Goal: Find specific page/section: Find specific page/section

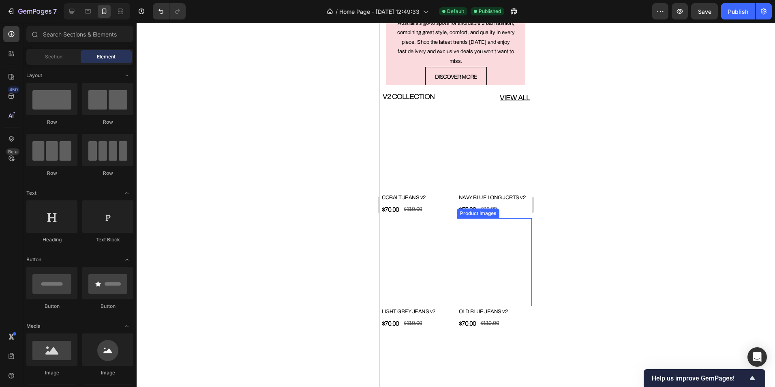
scroll to position [1541, 0]
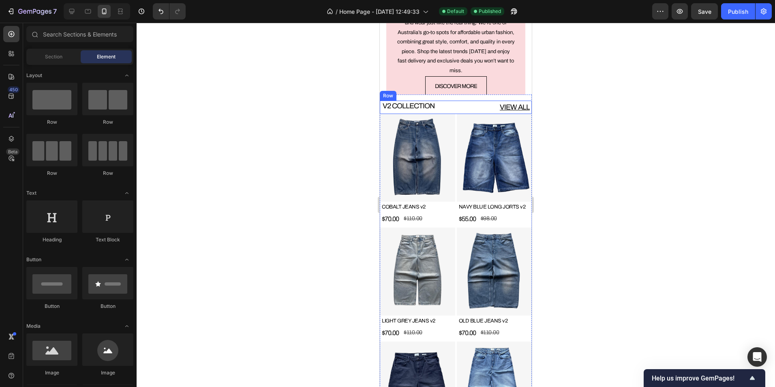
click at [451, 106] on div "V2 COLLECTION Heading VIEW ALL Button Row" at bounding box center [456, 107] width 152 height 13
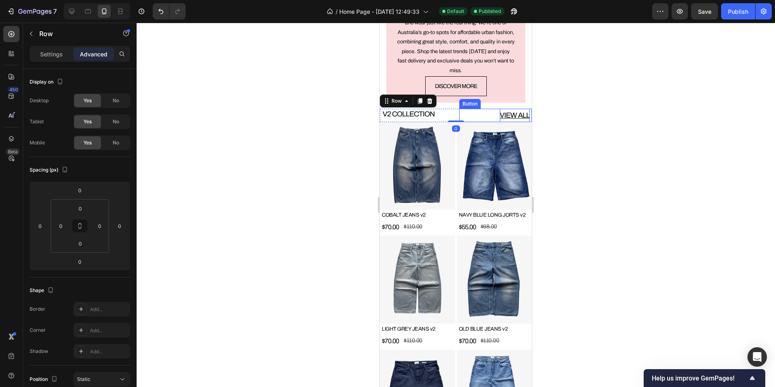
click at [516, 110] on p "VIEW ALL" at bounding box center [515, 115] width 30 height 13
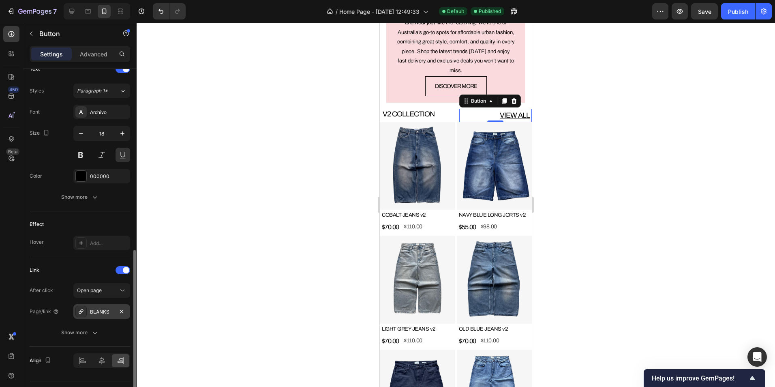
scroll to position [304, 0]
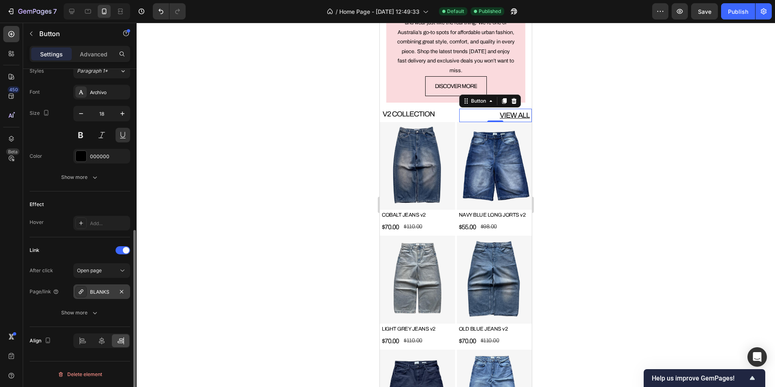
click at [108, 295] on div "BLANKS" at bounding box center [102, 291] width 24 height 7
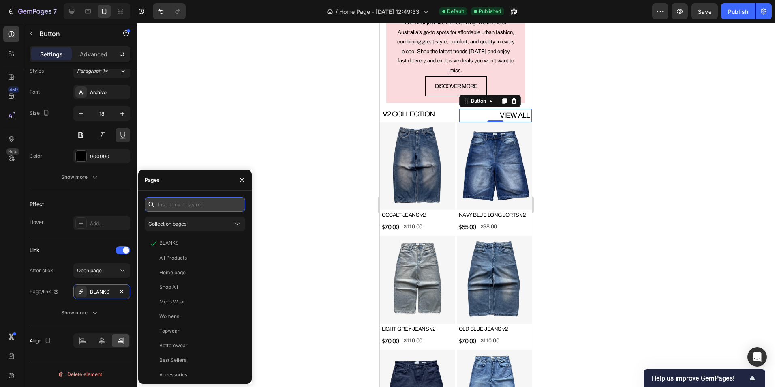
click at [189, 210] on input "text" at bounding box center [195, 204] width 101 height 15
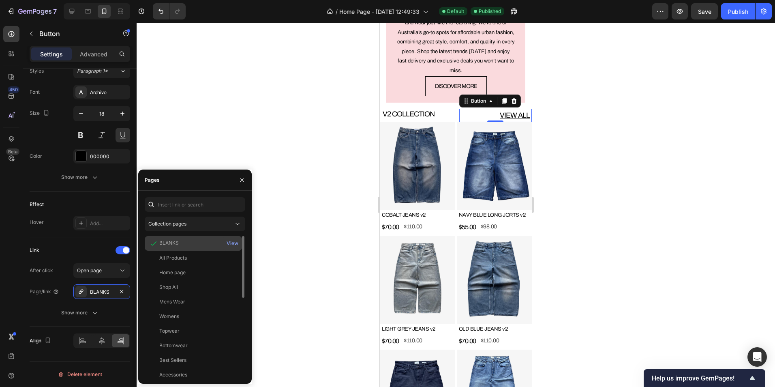
click at [193, 238] on div "BLANKS View" at bounding box center [193, 243] width 97 height 15
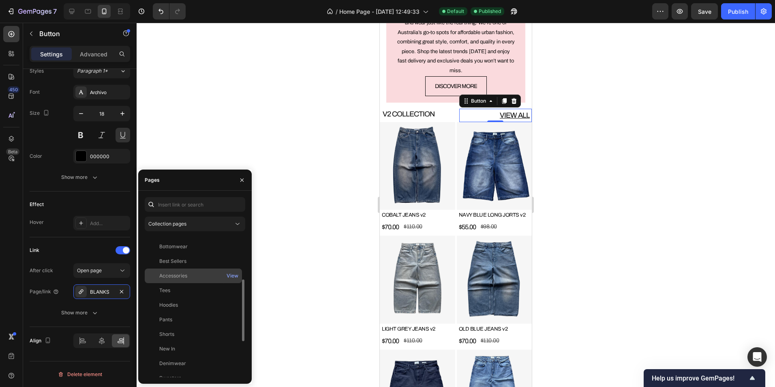
scroll to position [0, 0]
click at [246, 179] on button "button" at bounding box center [242, 180] width 13 height 13
